Goal: Navigation & Orientation: Find specific page/section

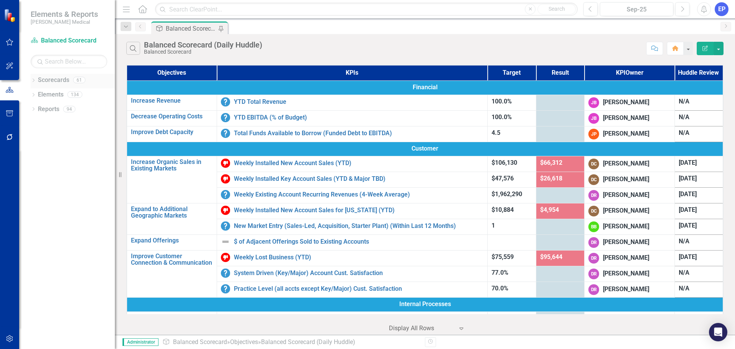
click at [33, 81] on icon "Dropdown" at bounding box center [33, 81] width 5 height 4
click at [37, 181] on icon "Dropdown" at bounding box center [37, 181] width 6 height 5
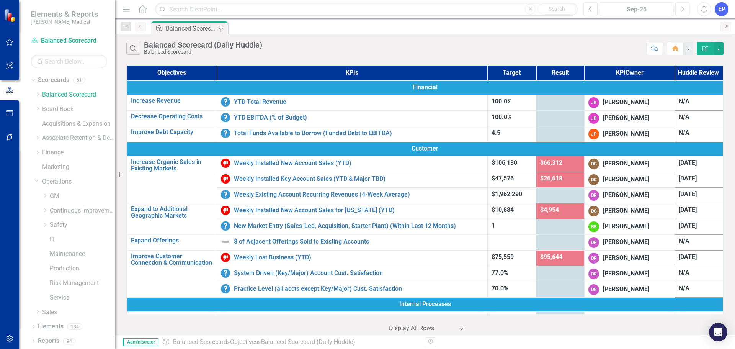
scroll to position [0, 0]
click at [46, 195] on icon "Dropdown" at bounding box center [45, 195] width 6 height 5
click at [66, 224] on link "[US_STATE] - Ops (TEST)" at bounding box center [85, 224] width 57 height 9
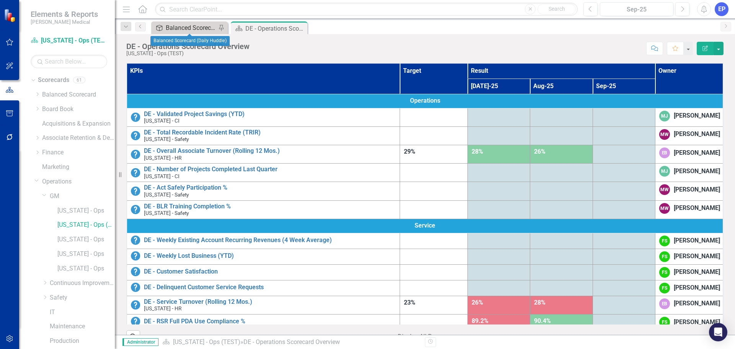
click at [183, 29] on div "Balanced Scorecard (Daily Huddle)" at bounding box center [191, 28] width 51 height 10
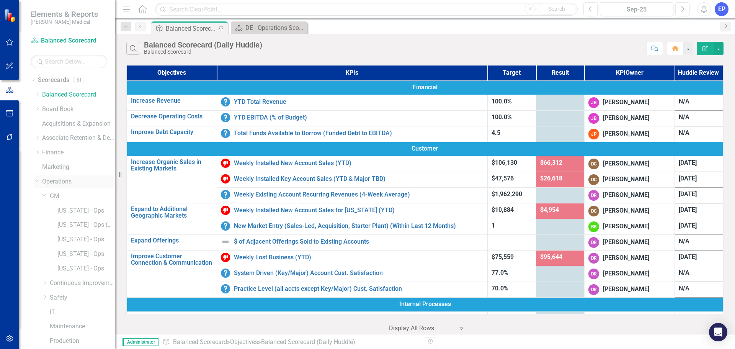
click at [38, 179] on icon "Dropdown" at bounding box center [36, 180] width 5 height 6
click at [49, 195] on link "Sales" at bounding box center [78, 196] width 73 height 9
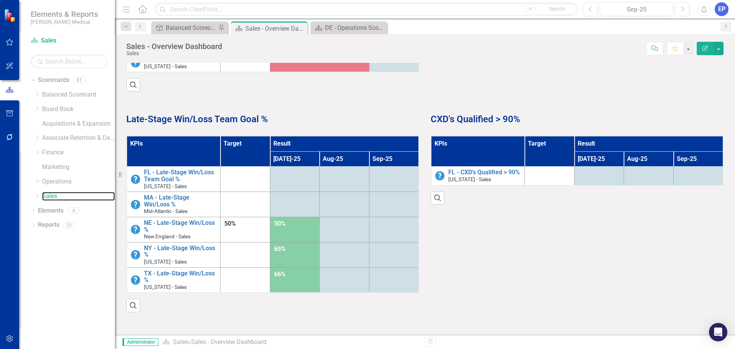
scroll to position [623, 0]
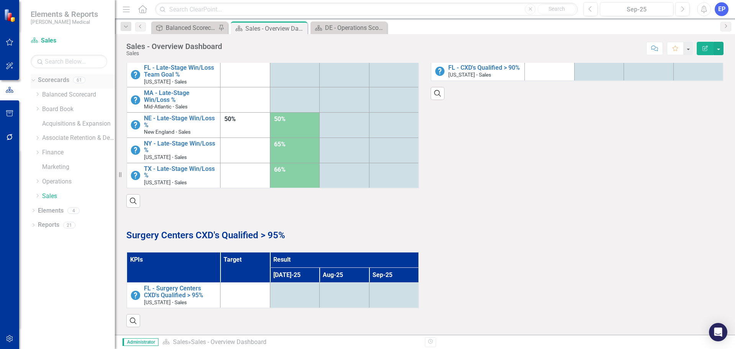
click at [51, 82] on link "Scorecards" at bounding box center [53, 80] width 31 height 9
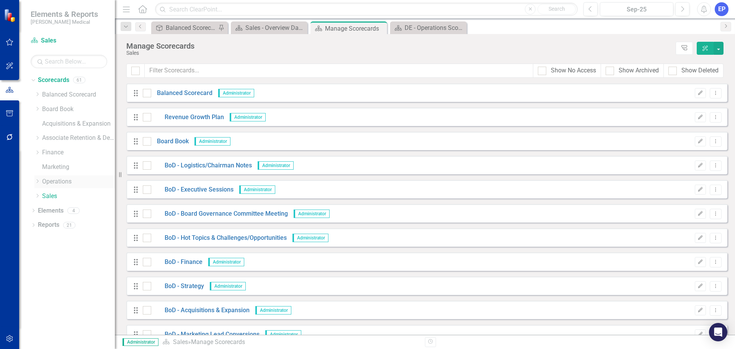
click at [37, 181] on icon "Dropdown" at bounding box center [37, 181] width 6 height 5
click at [44, 193] on icon "Dropdown" at bounding box center [45, 195] width 6 height 5
click at [71, 224] on link "[US_STATE] - Ops (TEST)" at bounding box center [85, 224] width 57 height 9
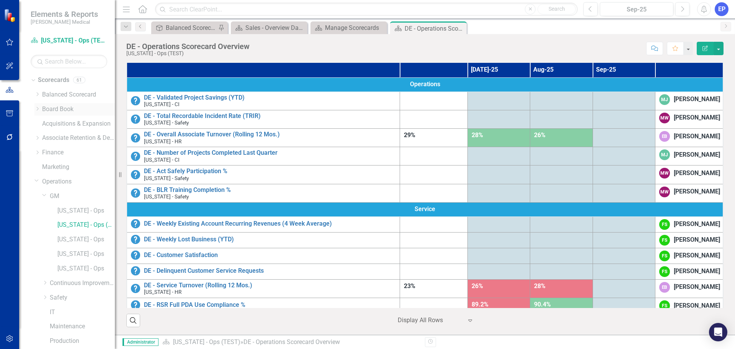
click at [35, 109] on icon "Dropdown" at bounding box center [37, 108] width 6 height 5
click at [70, 239] on link "BoD - New Account Sales" at bounding box center [82, 239] width 65 height 9
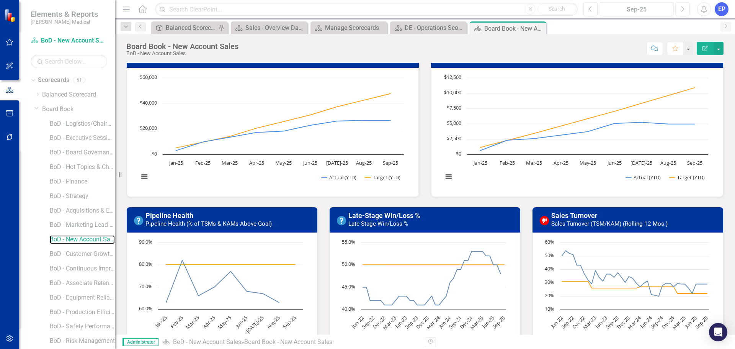
scroll to position [268, 0]
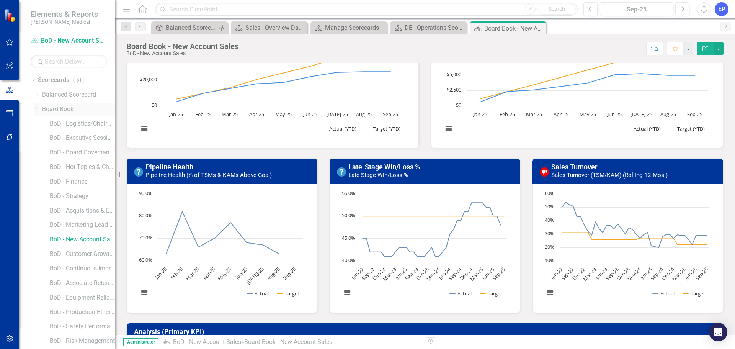
click at [37, 107] on icon "Dropdown" at bounding box center [36, 108] width 5 height 6
click at [36, 109] on icon "Dropdown" at bounding box center [37, 108] width 6 height 5
click at [73, 252] on link "BoD - Customer Growth & Retention" at bounding box center [82, 254] width 65 height 9
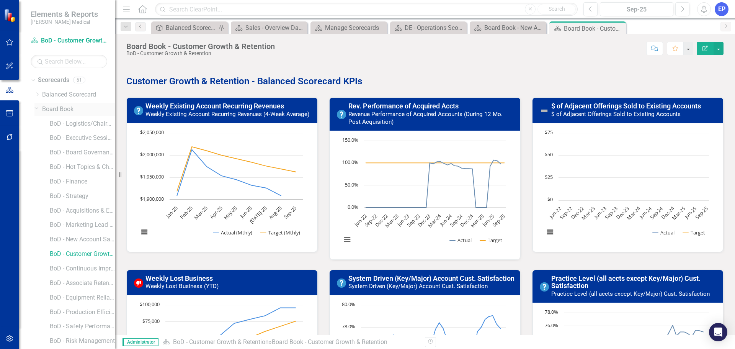
click at [37, 109] on icon at bounding box center [37, 108] width 4 height 2
click at [36, 180] on icon "Dropdown" at bounding box center [36, 180] width 5 height 6
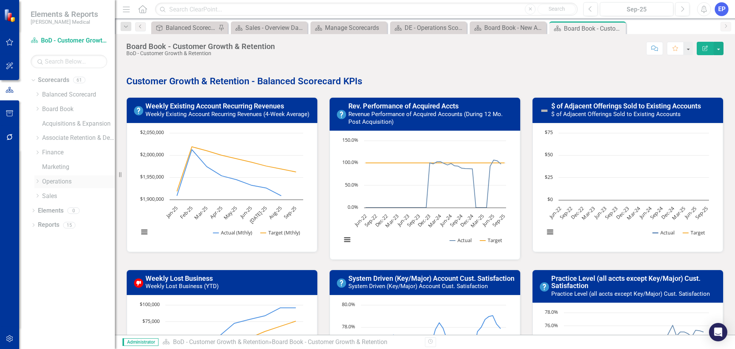
click at [36, 180] on icon "Dropdown" at bounding box center [37, 181] width 6 height 5
drag, startPoint x: 60, startPoint y: 181, endPoint x: 57, endPoint y: 195, distance: 14.4
click at [60, 181] on link "Operations" at bounding box center [78, 181] width 73 height 9
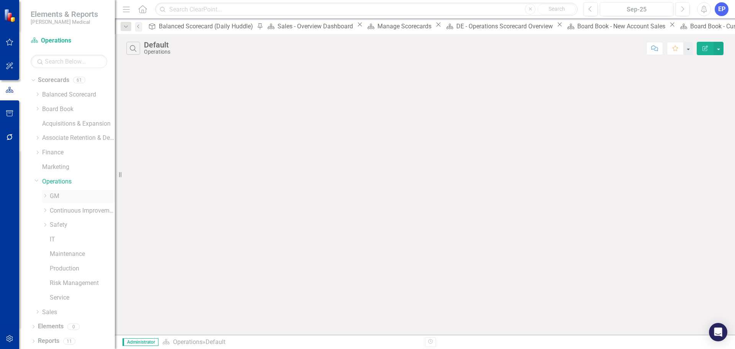
click at [57, 195] on link "GM" at bounding box center [82, 196] width 65 height 9
